Goal: Task Accomplishment & Management: Use online tool/utility

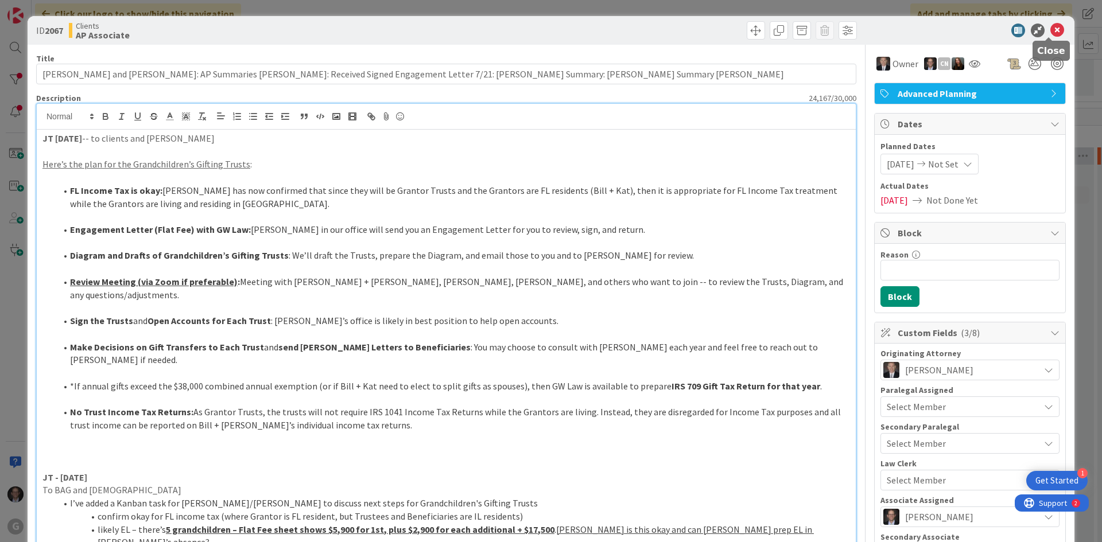
click at [1054, 30] on icon at bounding box center [1057, 31] width 14 height 14
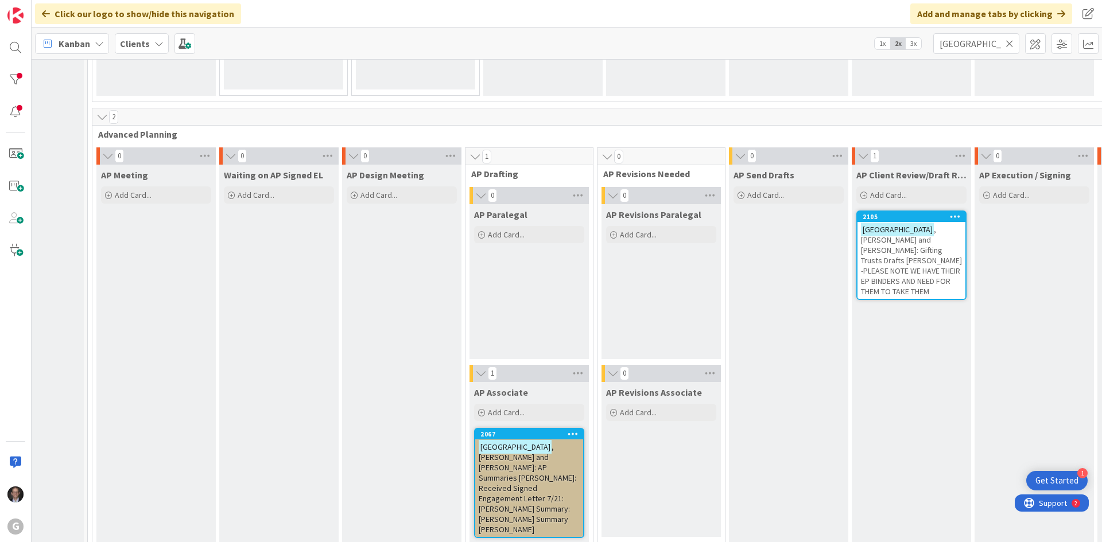
click at [902, 251] on span ", [PERSON_NAME] and [PERSON_NAME]: Gifting Trusts Drafts [PERSON_NAME] -PLEASE …" at bounding box center [911, 260] width 101 height 72
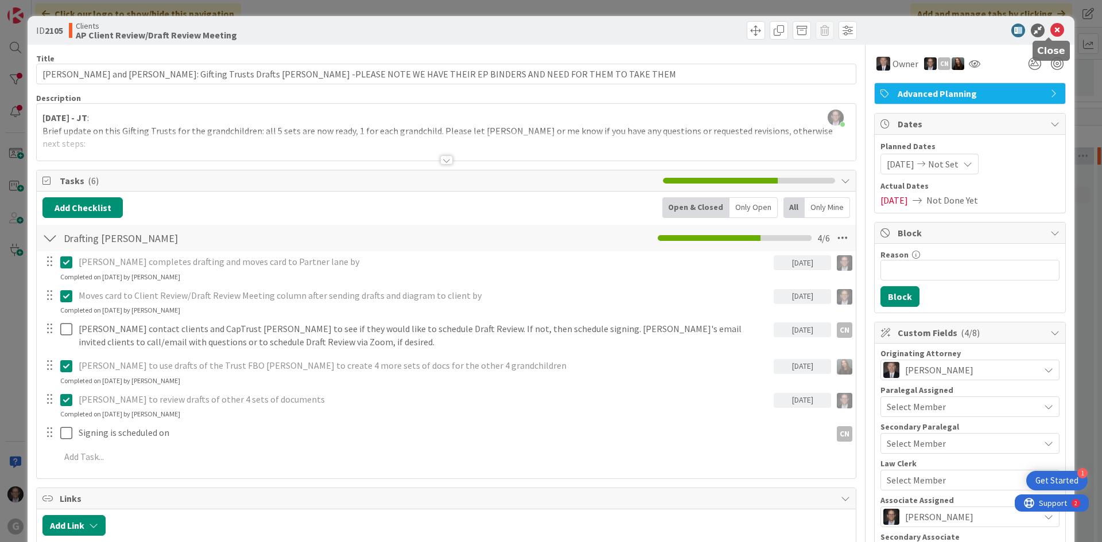
click at [1050, 24] on icon at bounding box center [1057, 31] width 14 height 14
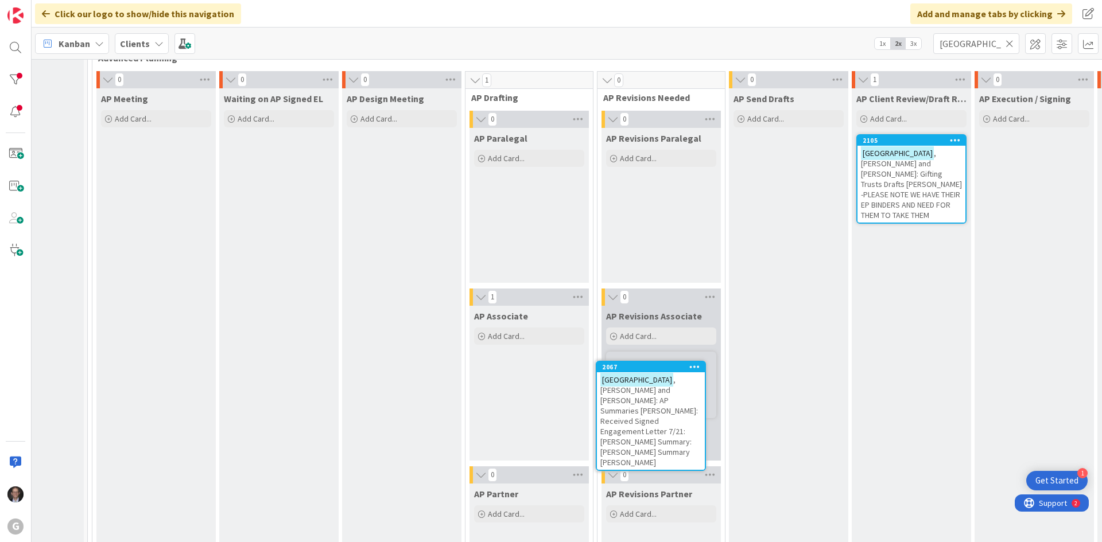
scroll to position [894, 71]
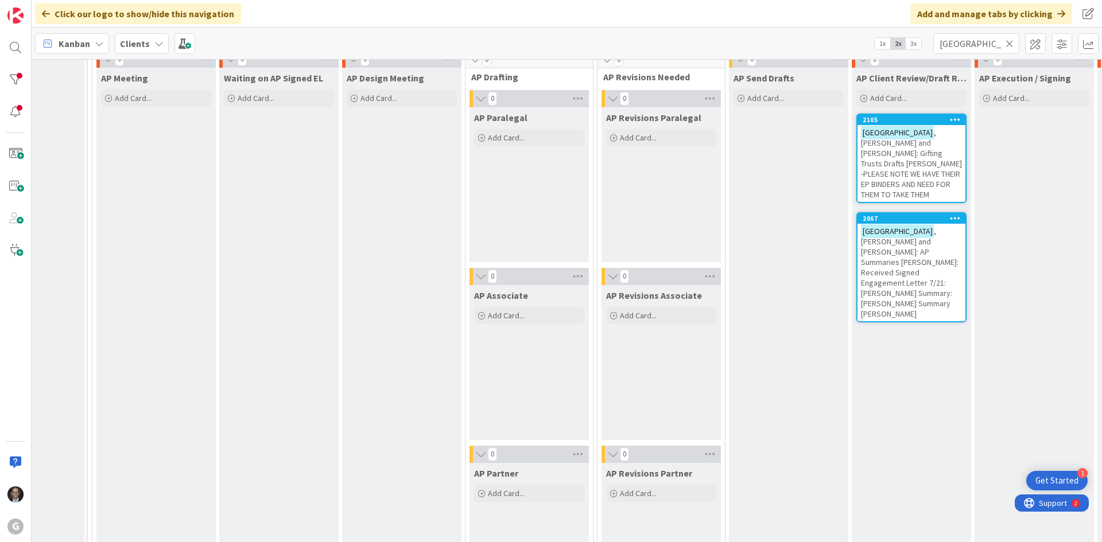
click at [908, 228] on span ", [PERSON_NAME] and [PERSON_NAME]: AP Summaries [PERSON_NAME]: Received Signed …" at bounding box center [910, 272] width 98 height 93
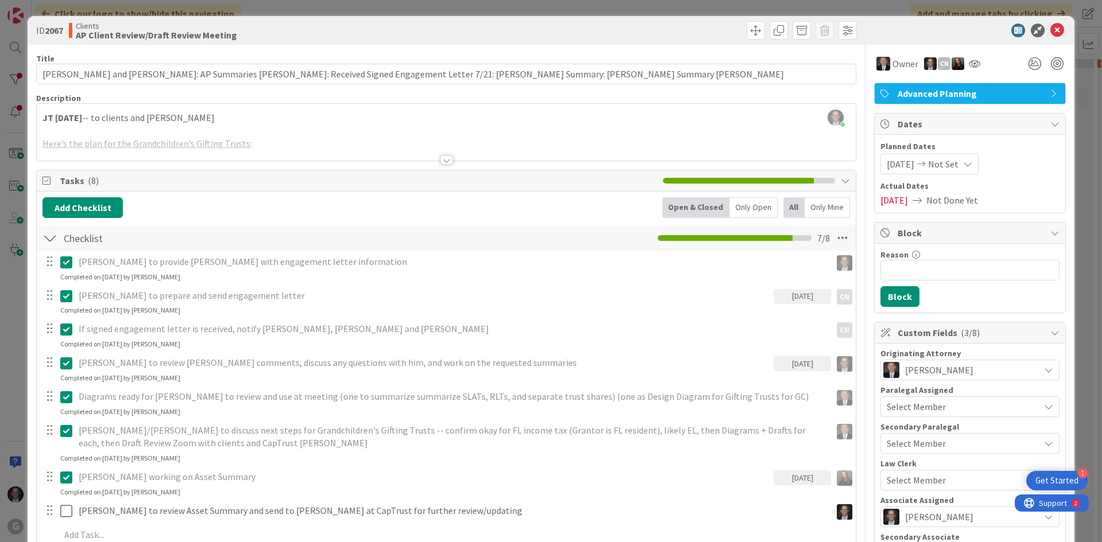
click at [440, 156] on div at bounding box center [446, 160] width 13 height 9
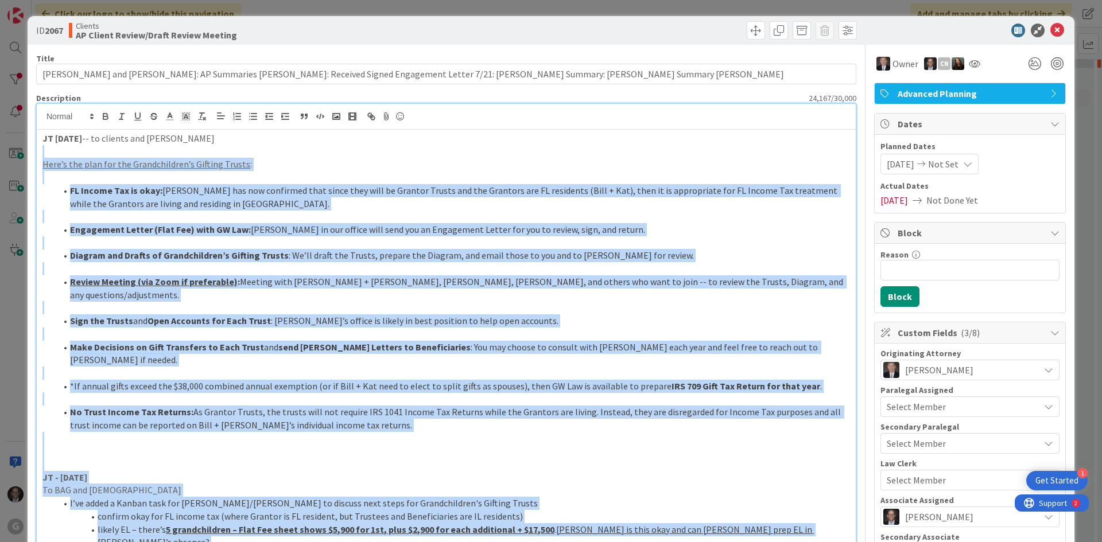
drag, startPoint x: 74, startPoint y: 287, endPoint x: 39, endPoint y: 156, distance: 136.0
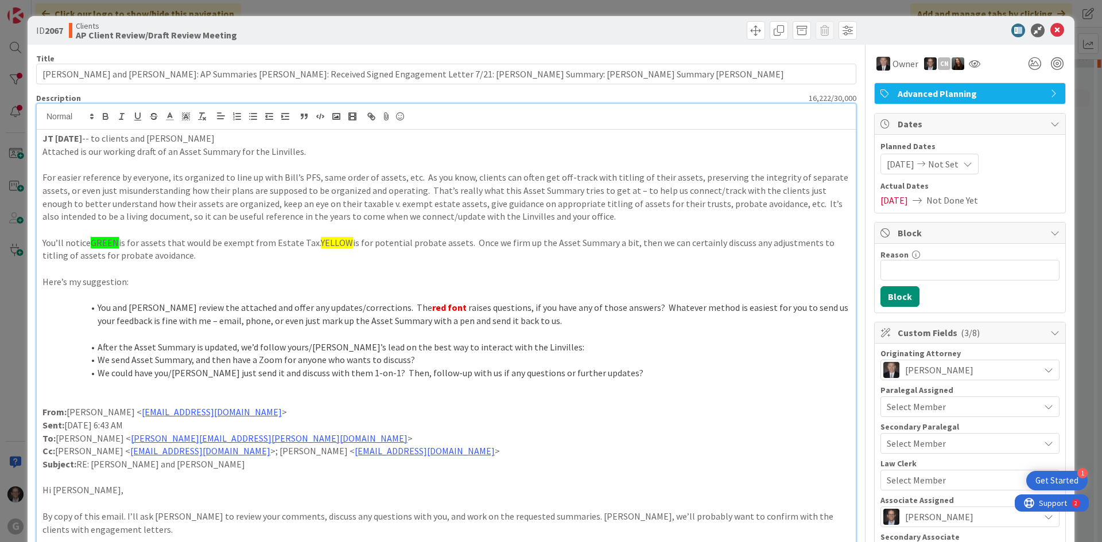
click at [56, 140] on strong "JT [DATE]" at bounding box center [62, 138] width 40 height 11
click at [66, 398] on p at bounding box center [445, 399] width 807 height 13
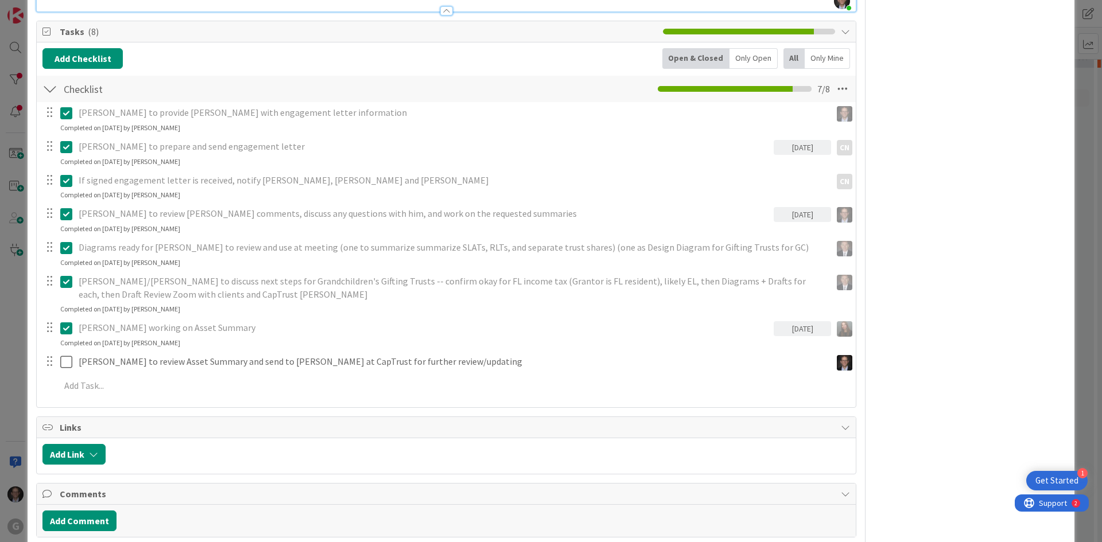
scroll to position [1262, 0]
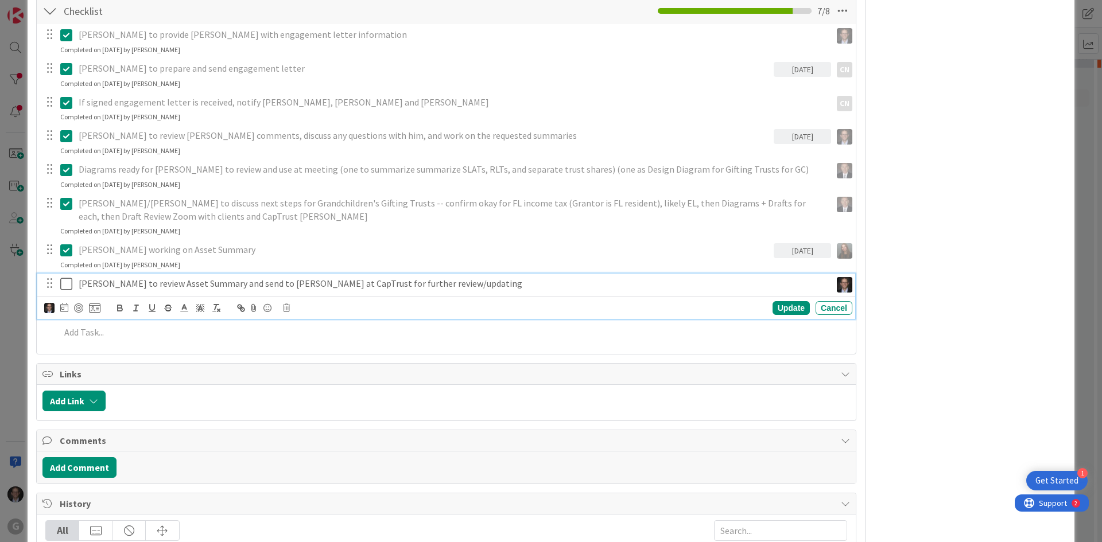
click at [63, 277] on icon at bounding box center [66, 284] width 12 height 14
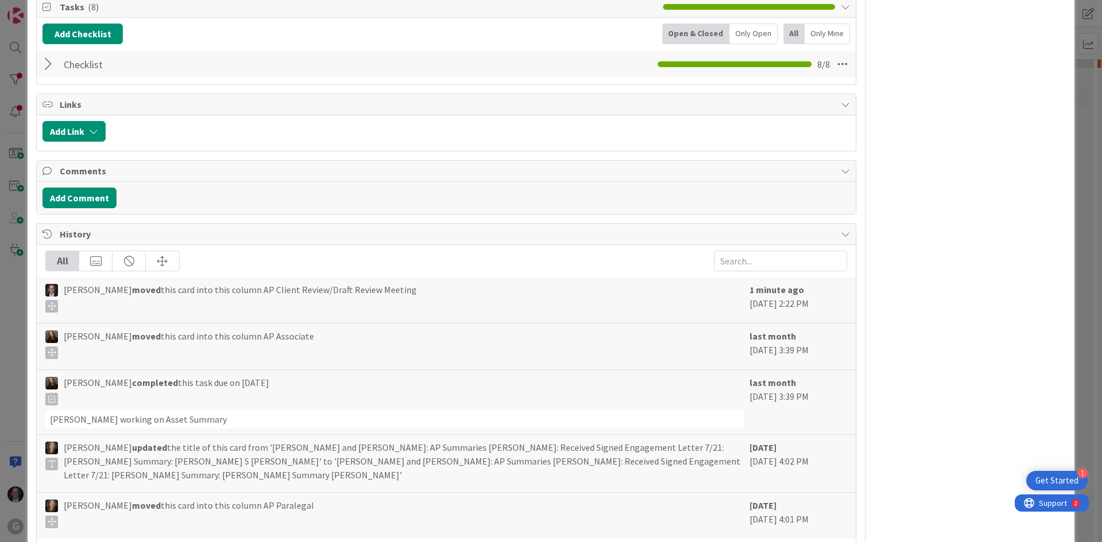
scroll to position [1148, 0]
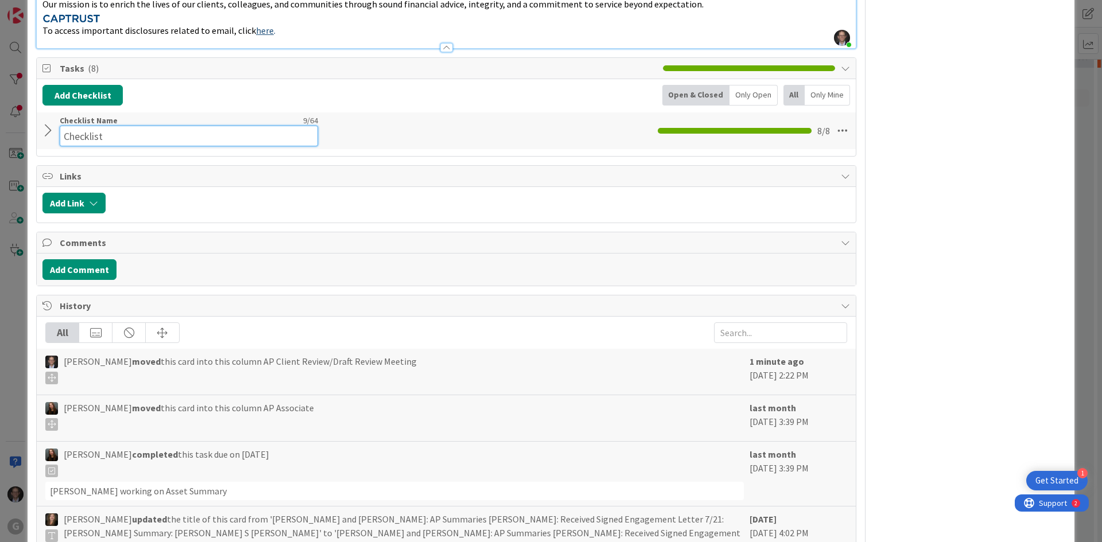
click at [88, 126] on input "Checklist" at bounding box center [189, 136] width 258 height 21
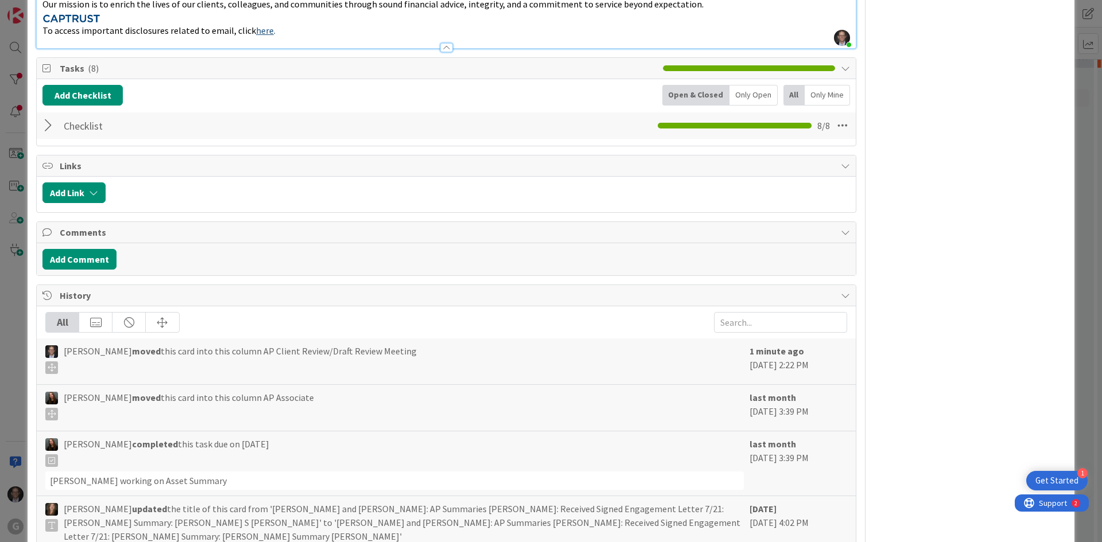
click at [49, 118] on div at bounding box center [49, 125] width 15 height 21
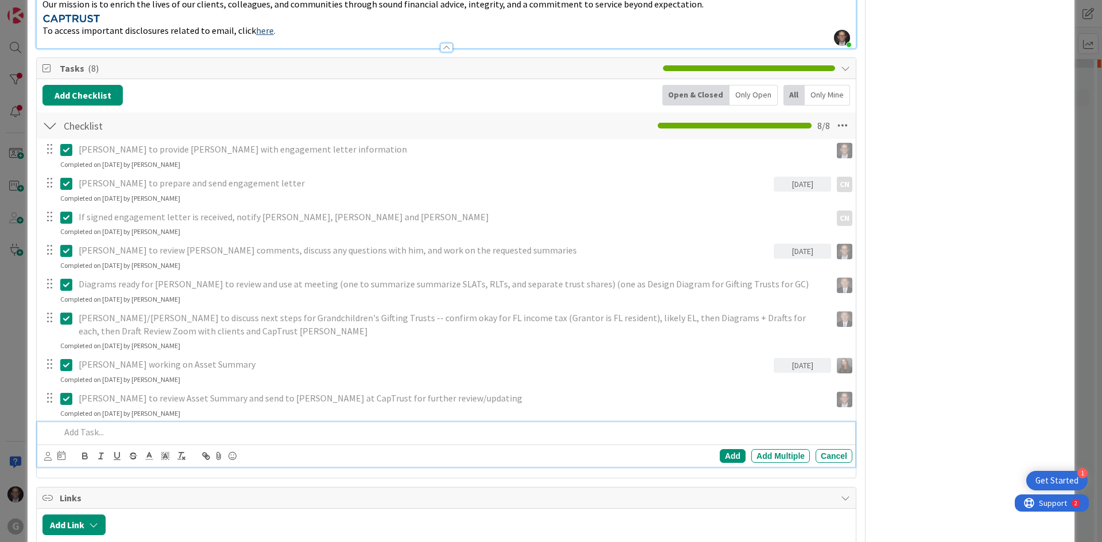
click at [93, 426] on p at bounding box center [453, 432] width 787 height 13
click at [46, 452] on icon at bounding box center [47, 456] width 7 height 9
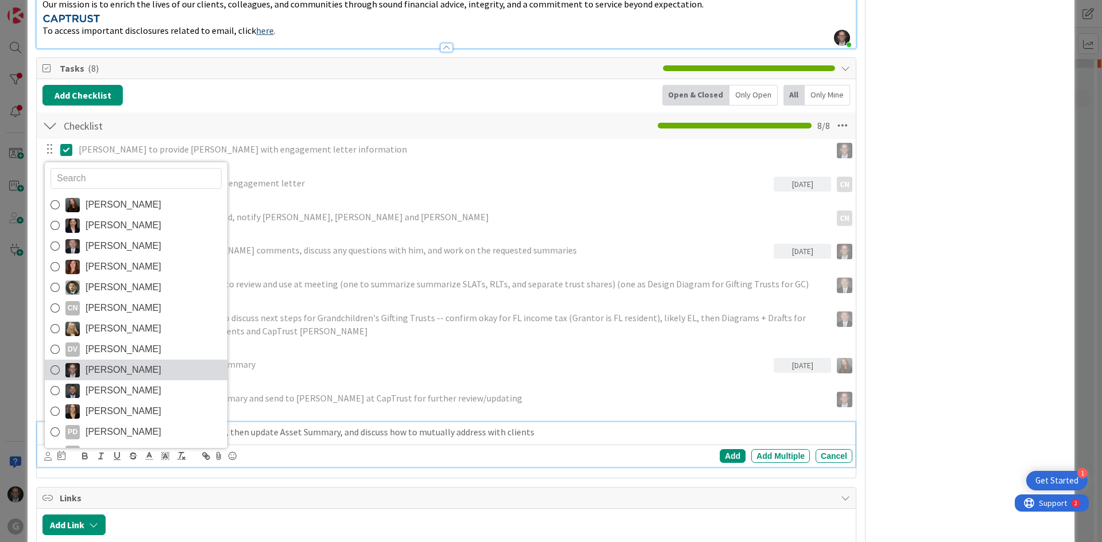
click at [52, 362] on icon at bounding box center [54, 370] width 9 height 17
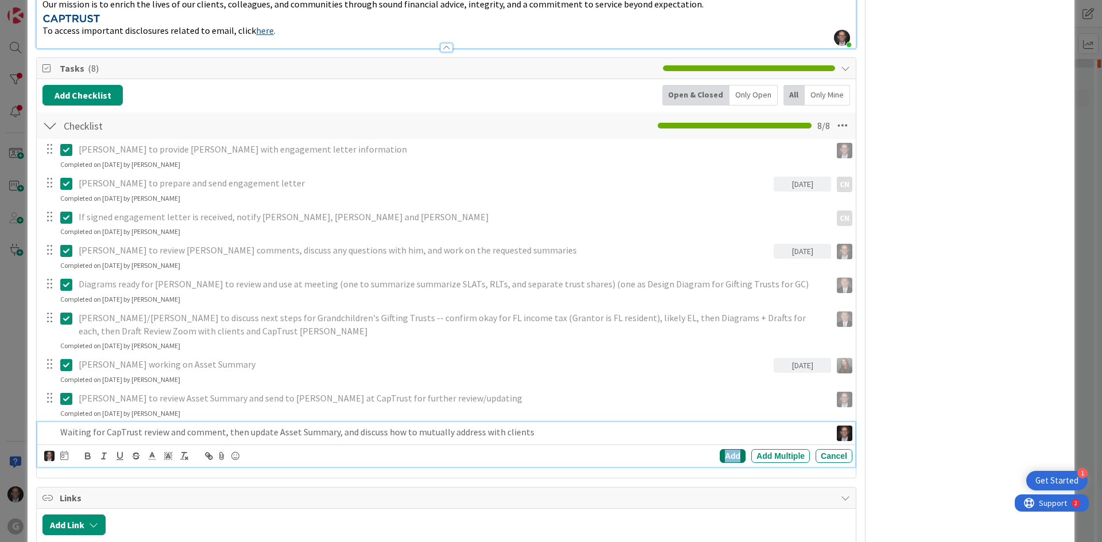
click at [723, 449] on div "Add" at bounding box center [733, 456] width 26 height 14
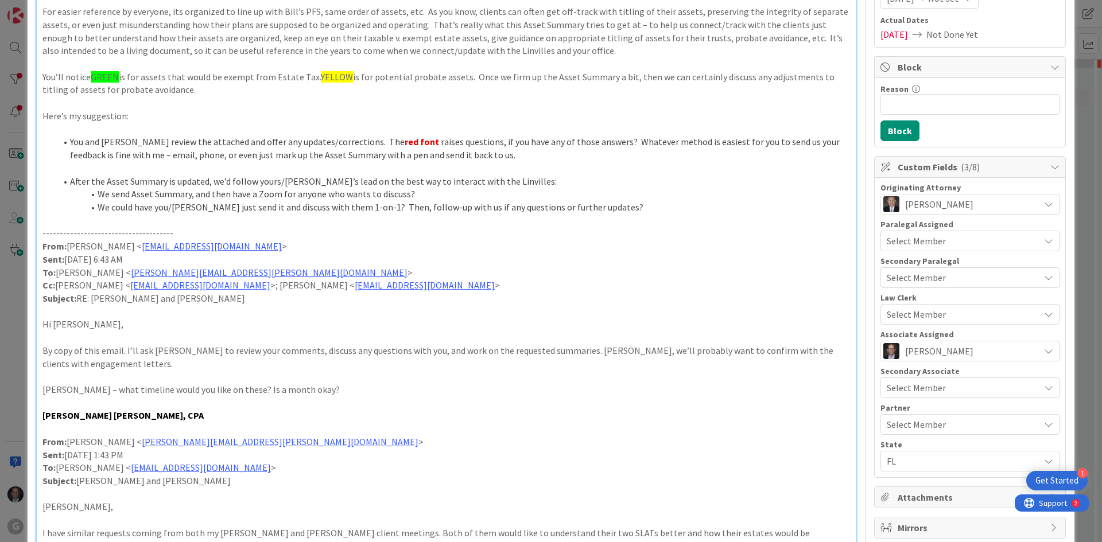
scroll to position [0, 0]
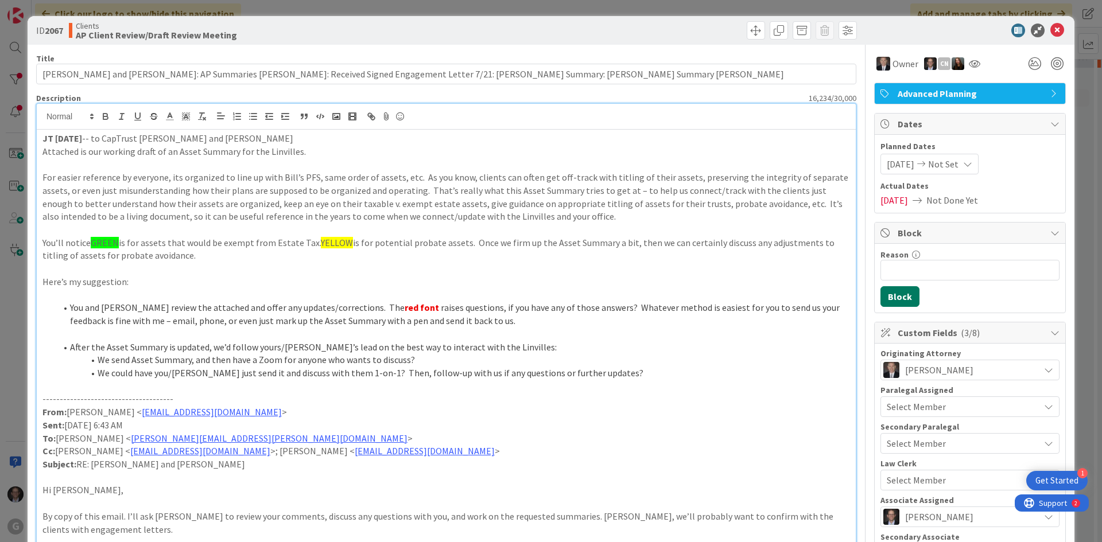
click at [885, 296] on button "Block" at bounding box center [899, 296] width 39 height 21
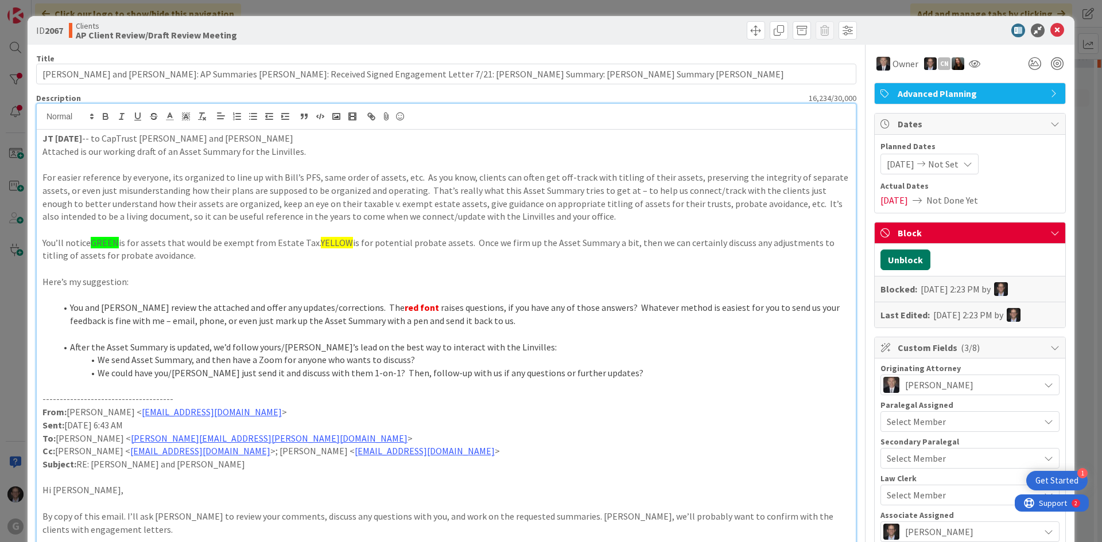
click at [888, 259] on button "Unblock" at bounding box center [905, 260] width 50 height 21
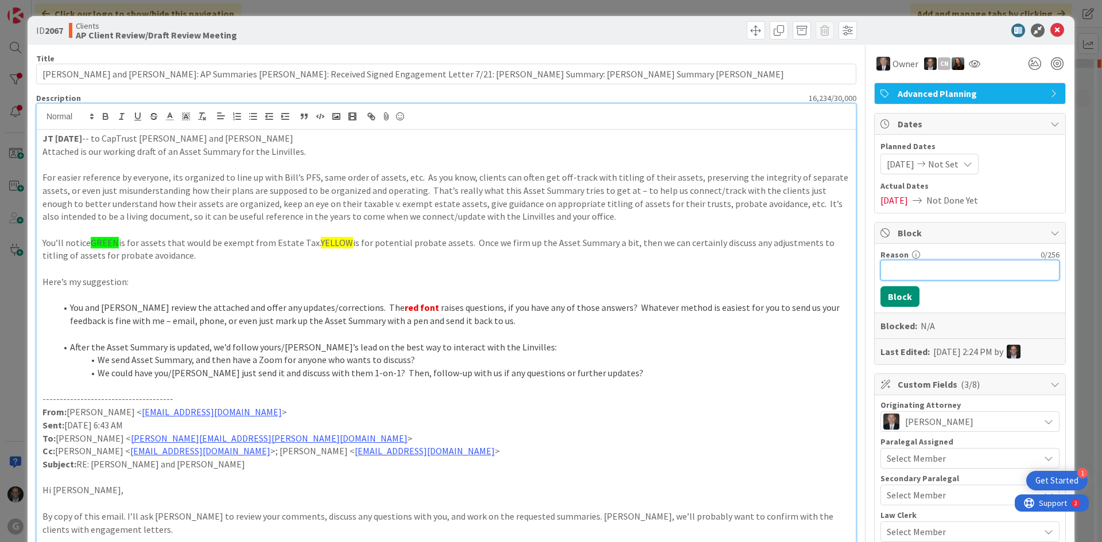
click at [890, 266] on input "Reason" at bounding box center [969, 270] width 179 height 21
type input "Waiting for CapTrust review and comment to workding draft of Asset Summary"
click at [888, 291] on button "Block" at bounding box center [899, 296] width 39 height 21
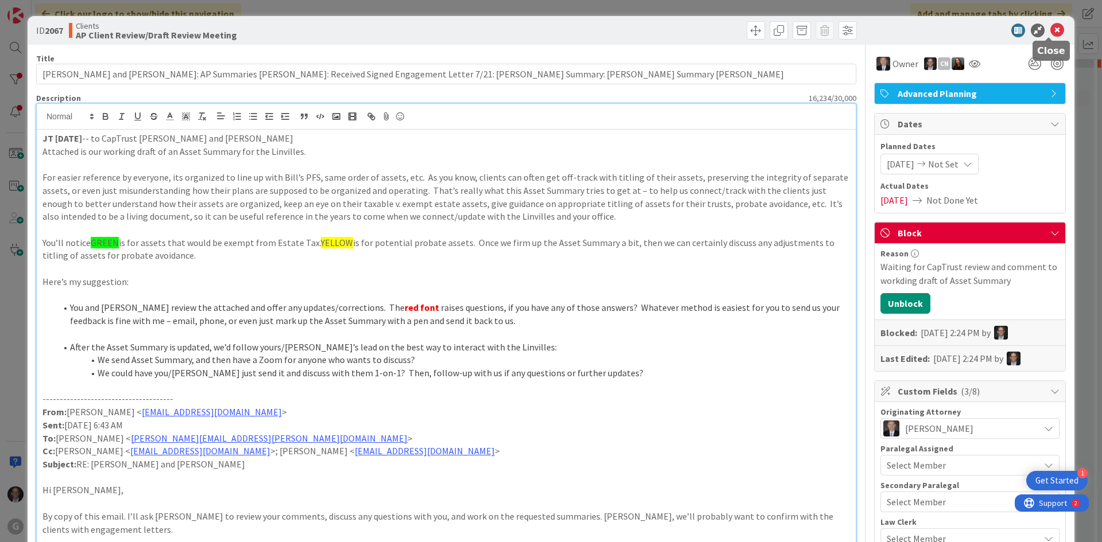
click at [1050, 27] on icon at bounding box center [1057, 31] width 14 height 14
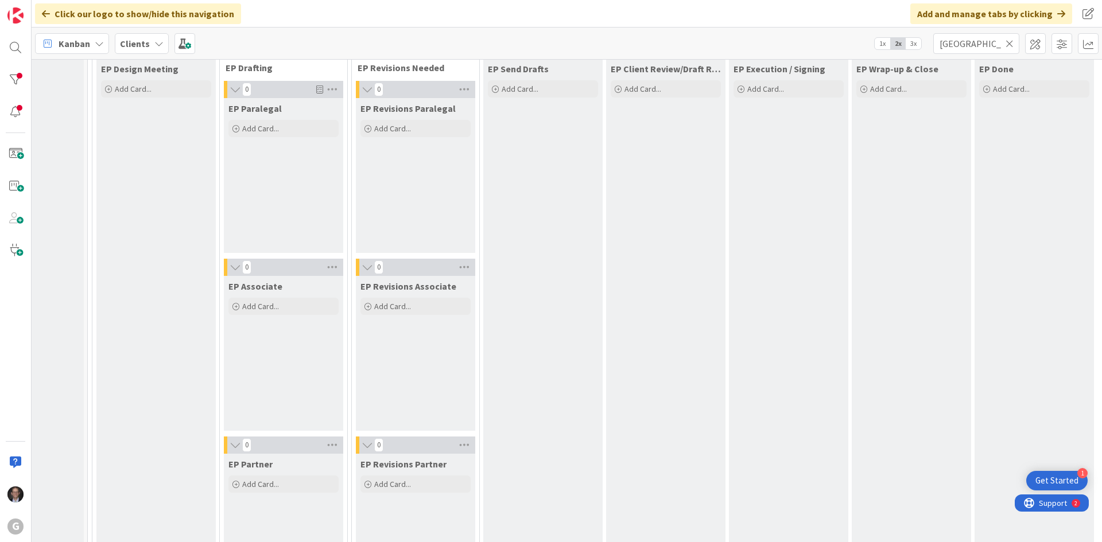
scroll to position [0, 71]
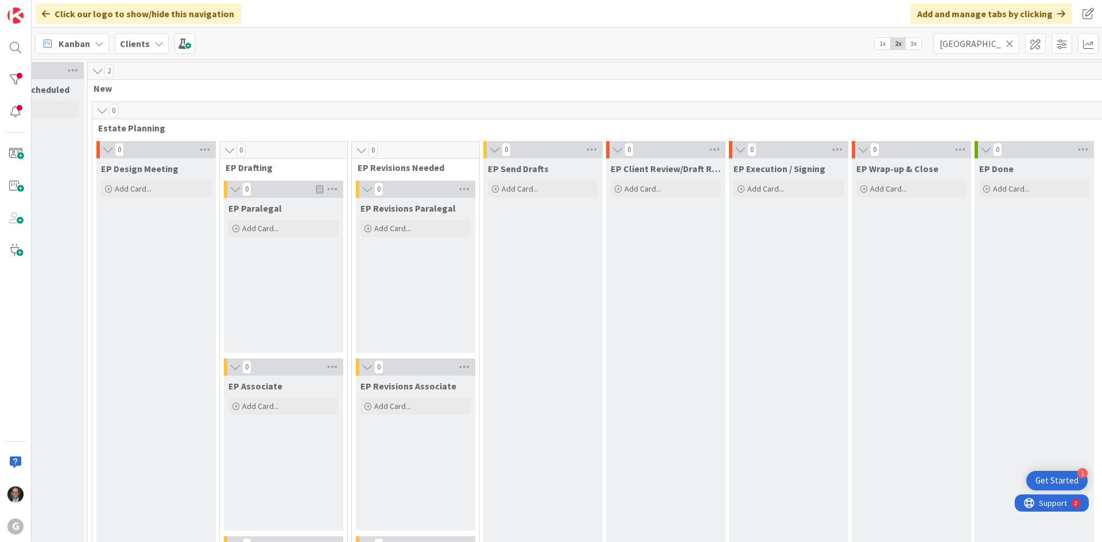
click at [1008, 44] on icon at bounding box center [1009, 43] width 8 height 10
click at [988, 45] on input "text" at bounding box center [976, 43] width 86 height 21
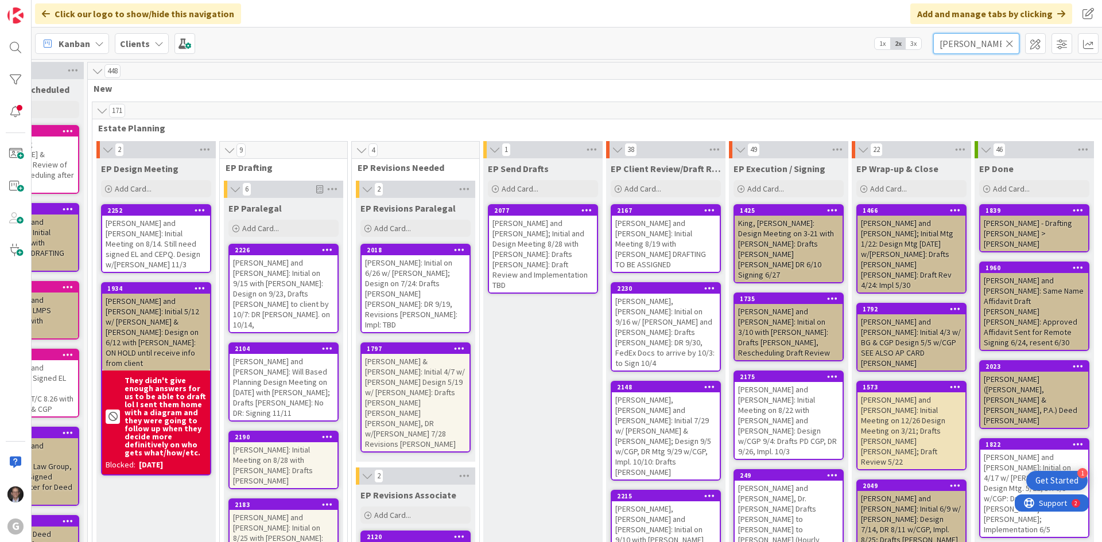
type input "[PERSON_NAME]"
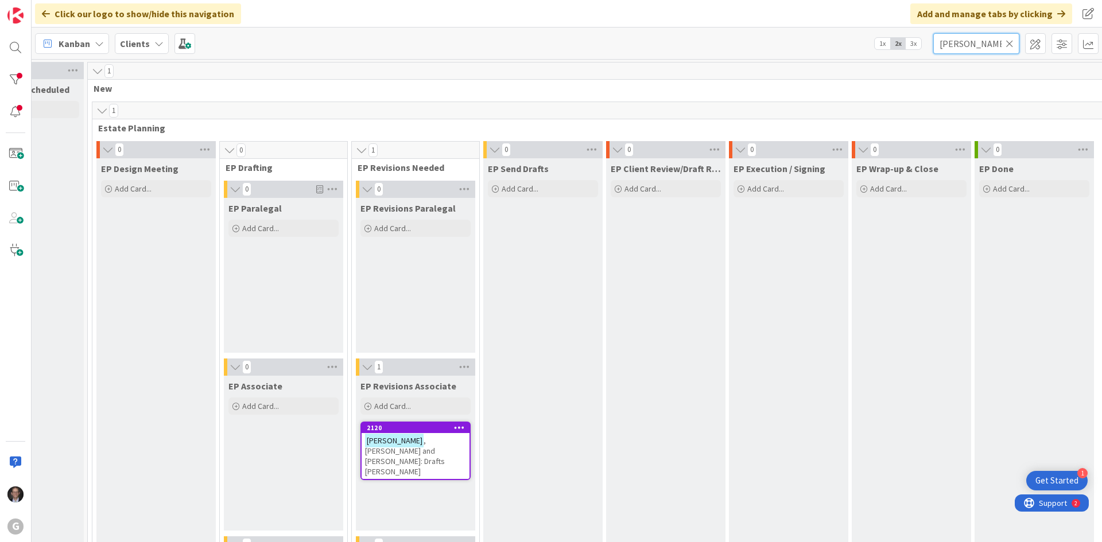
scroll to position [57, 71]
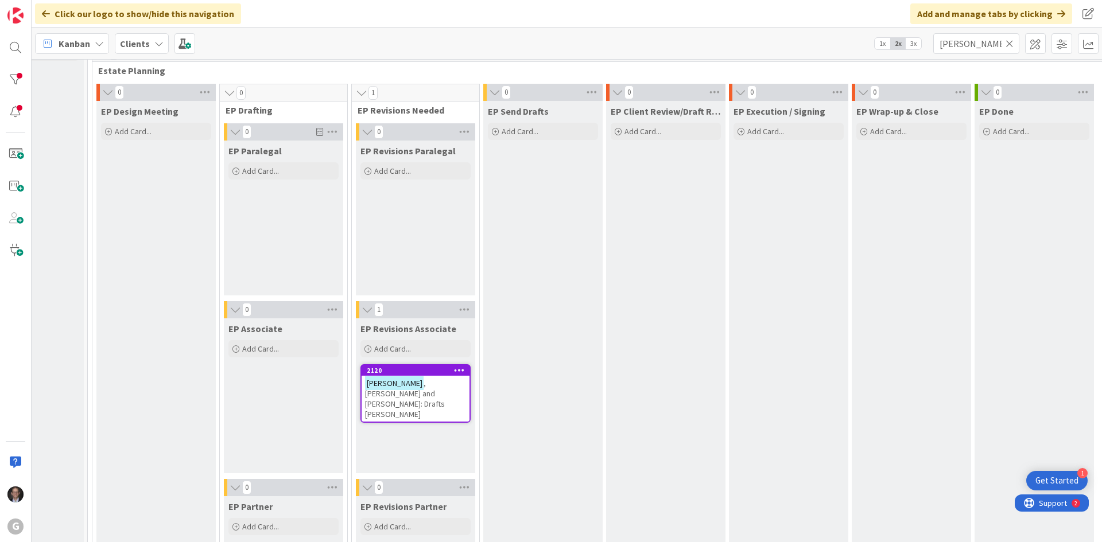
click at [441, 393] on span ", [PERSON_NAME] and [PERSON_NAME]: Drafts [PERSON_NAME]" at bounding box center [405, 398] width 80 height 41
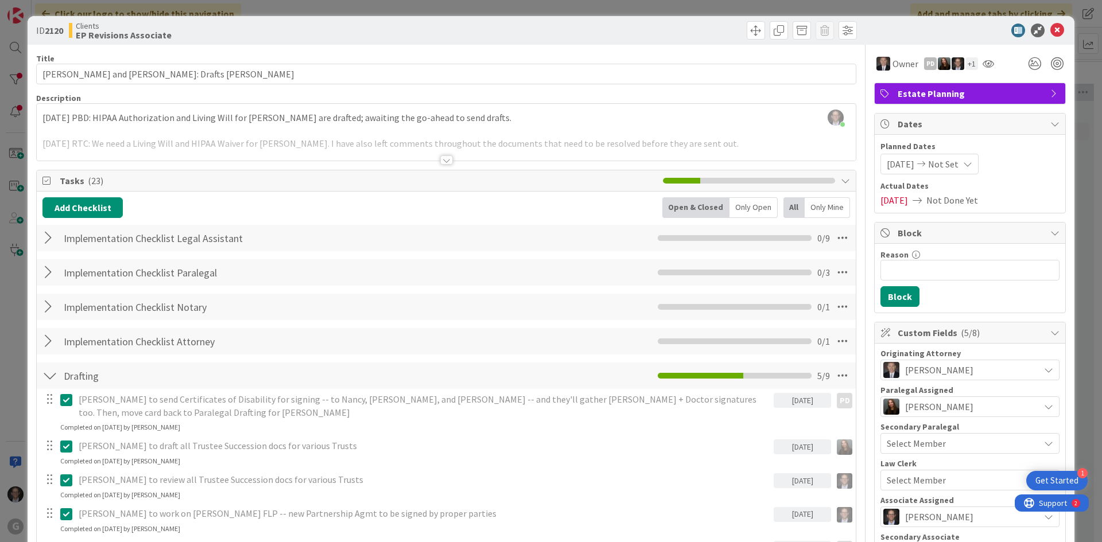
click at [441, 160] on div at bounding box center [446, 160] width 13 height 9
